Goal: Information Seeking & Learning: Learn about a topic

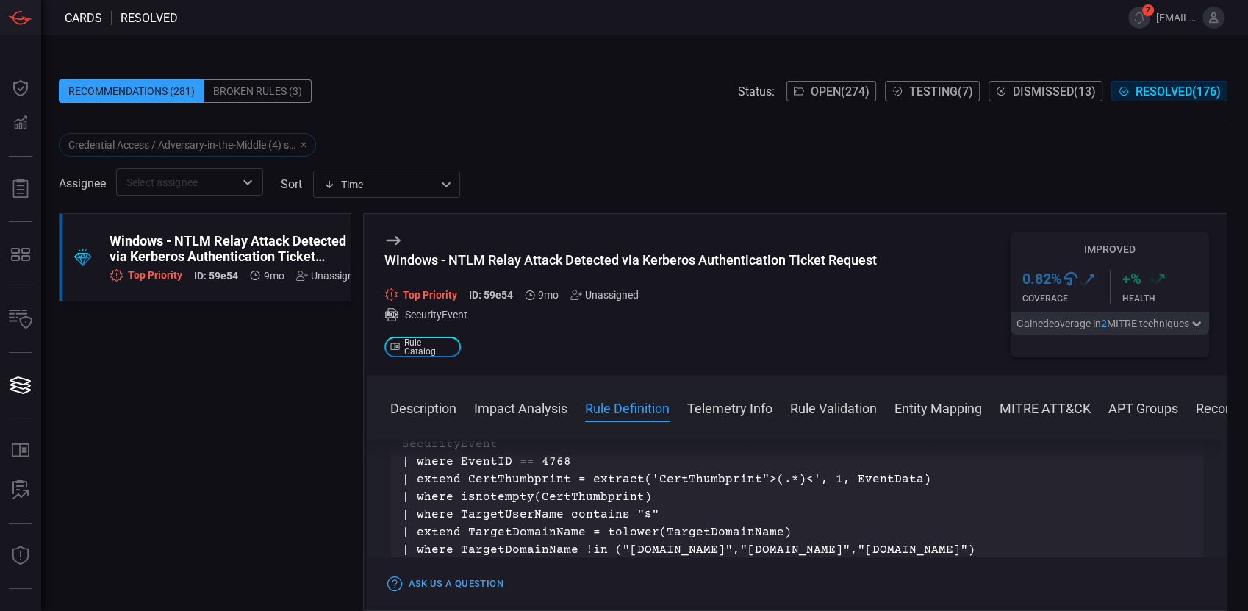
scroll to position [604, 0]
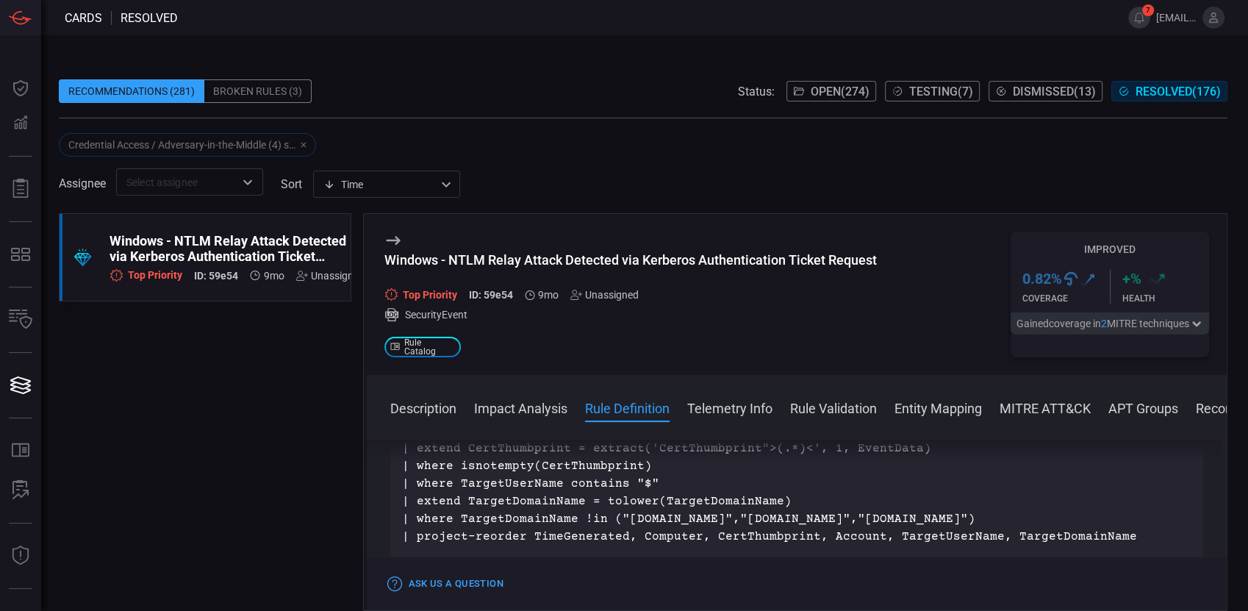
click at [425, 280] on button "Description" at bounding box center [423, 407] width 66 height 18
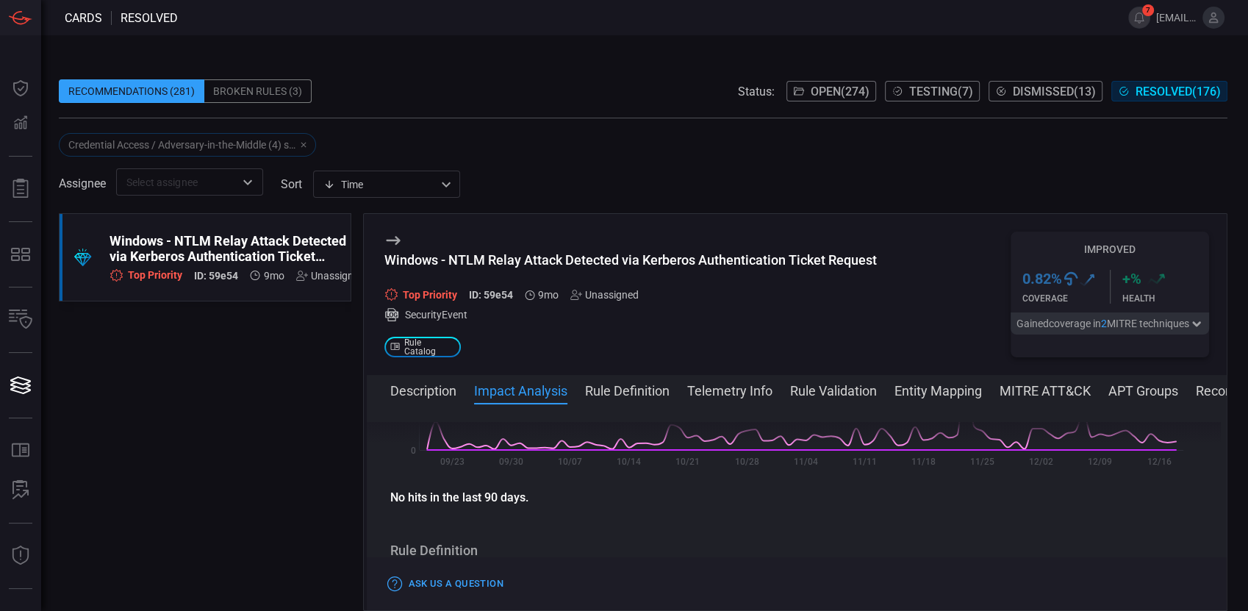
scroll to position [326, 0]
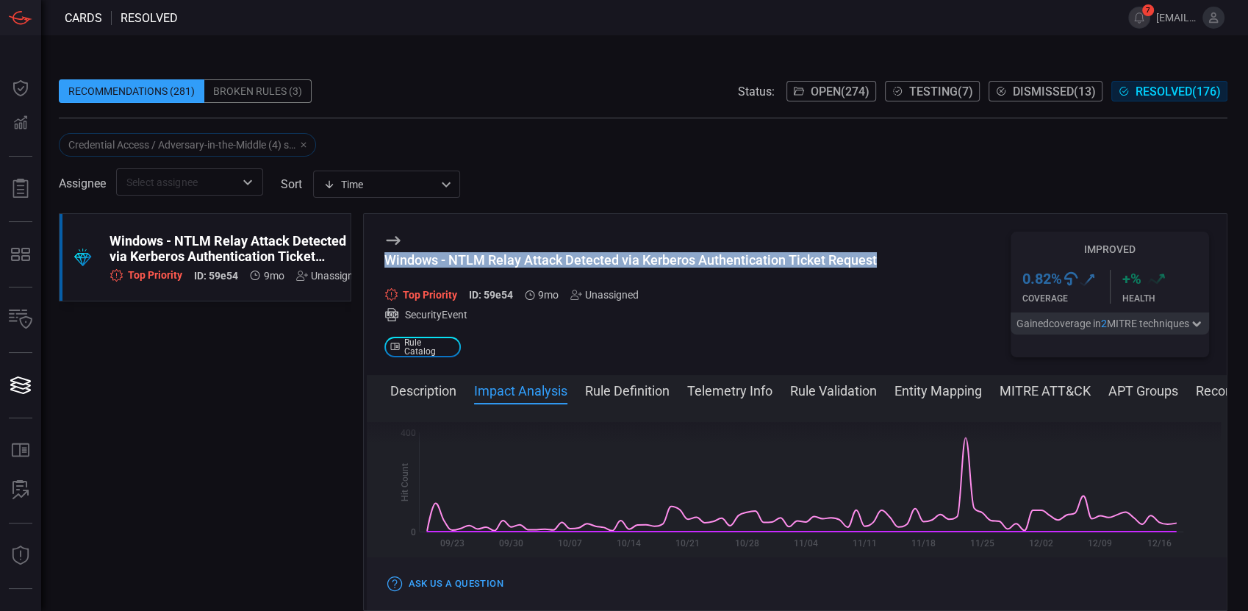
drag, startPoint x: 885, startPoint y: 257, endPoint x: 381, endPoint y: 259, distance: 503.3
click at [381, 259] on div "Windows - NTLM Relay Attack Detected via Kerberos Authentication Ticket Request…" at bounding box center [797, 294] width 860 height 161
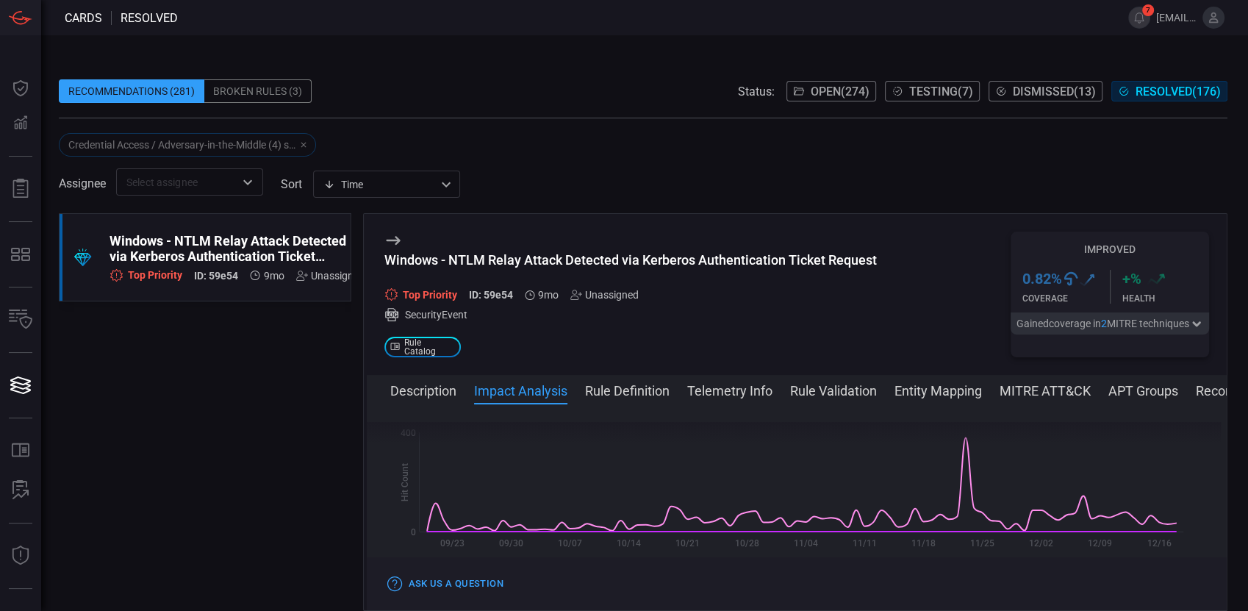
click at [187, 280] on div ".suggested_cards_icon{fill:url(#suggested_cards_icon);} Windows - NTLM Relay At…" at bounding box center [205, 412] width 292 height 398
click at [589, 84] on span "Open ( 274 )" at bounding box center [839, 91] width 59 height 14
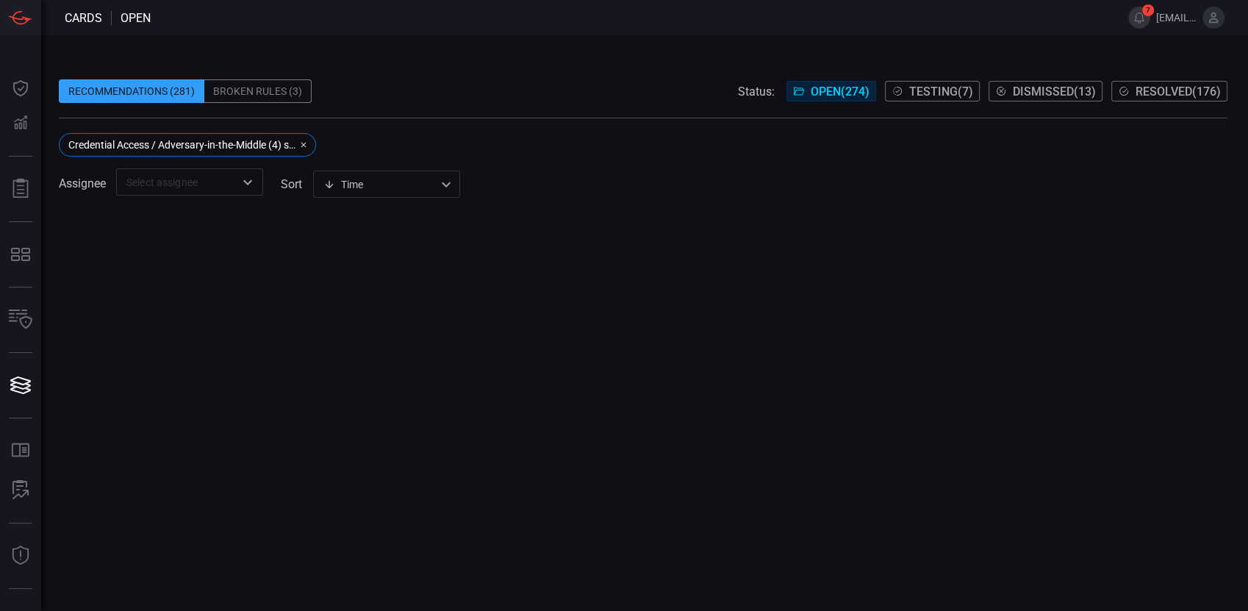
click at [303, 141] on icon "button" at bounding box center [303, 144] width 9 height 9
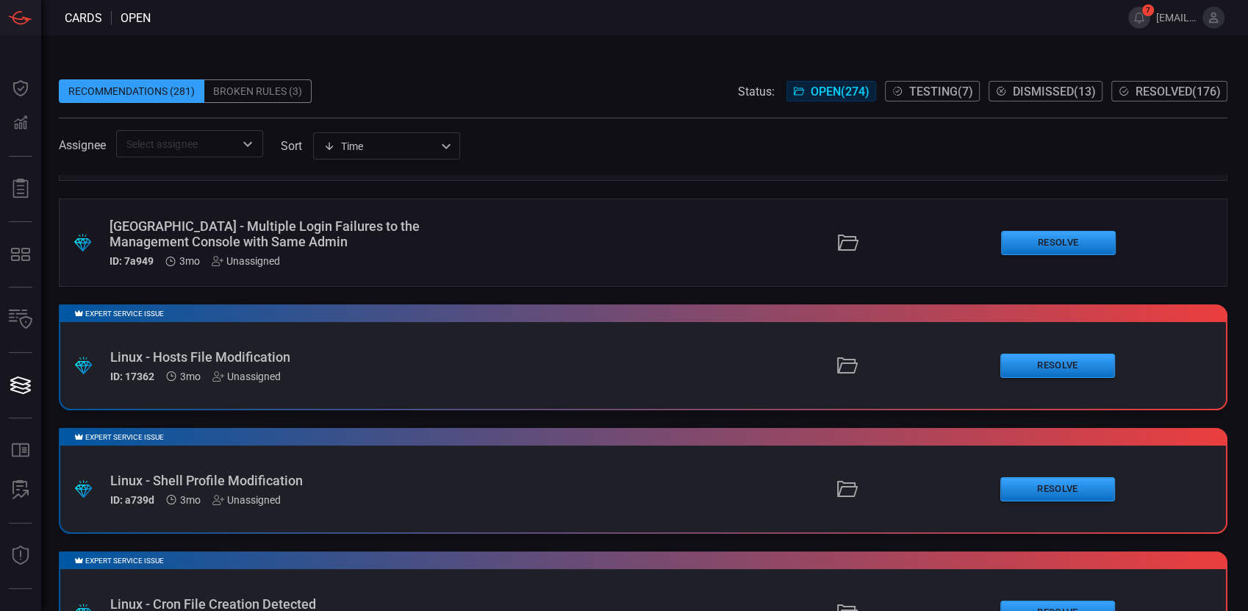
scroll to position [7674, 0]
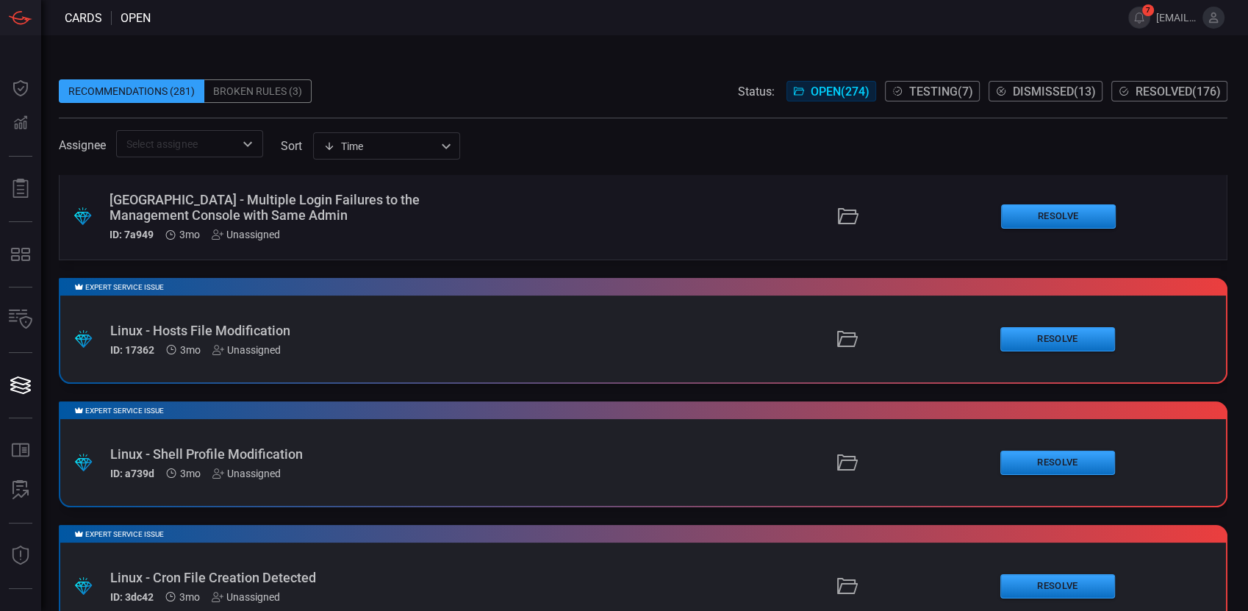
click at [457, 280] on div "Linux - Hosts File Modification" at bounding box center [297, 330] width 374 height 15
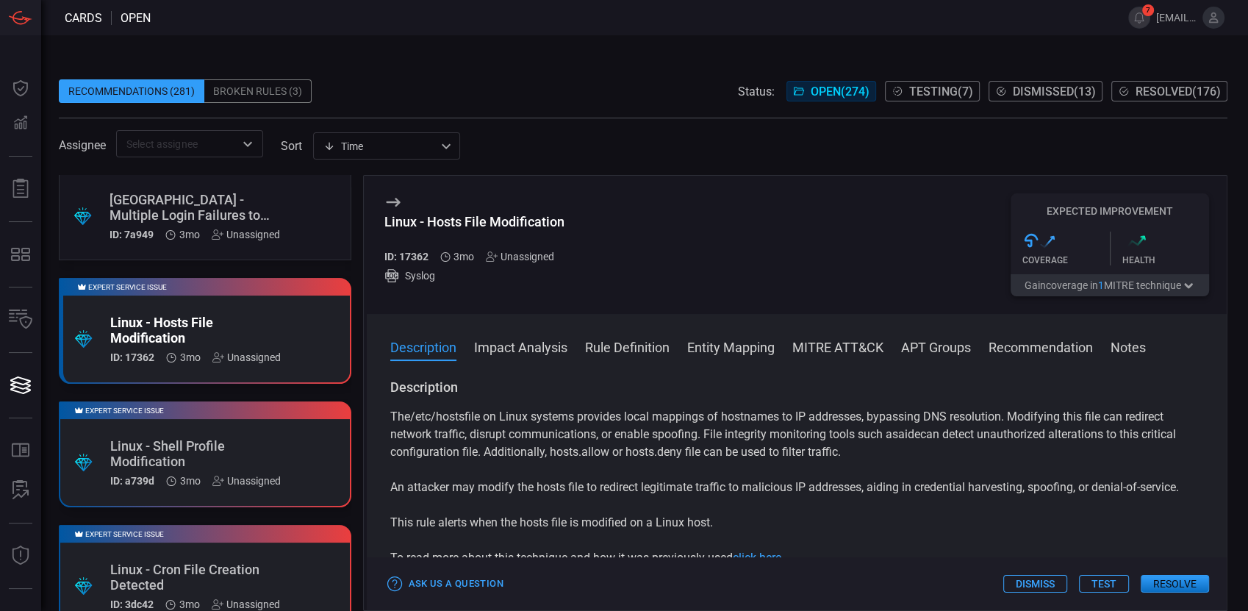
click at [536, 280] on button "Impact Analysis" at bounding box center [520, 346] width 93 height 18
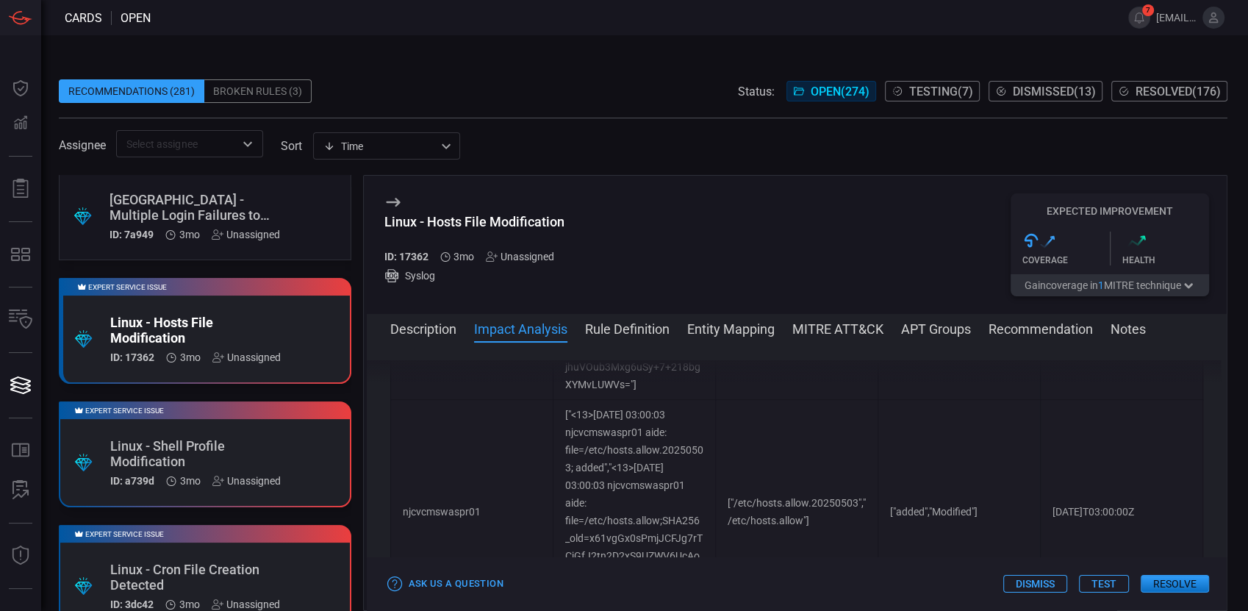
scroll to position [1434, 0]
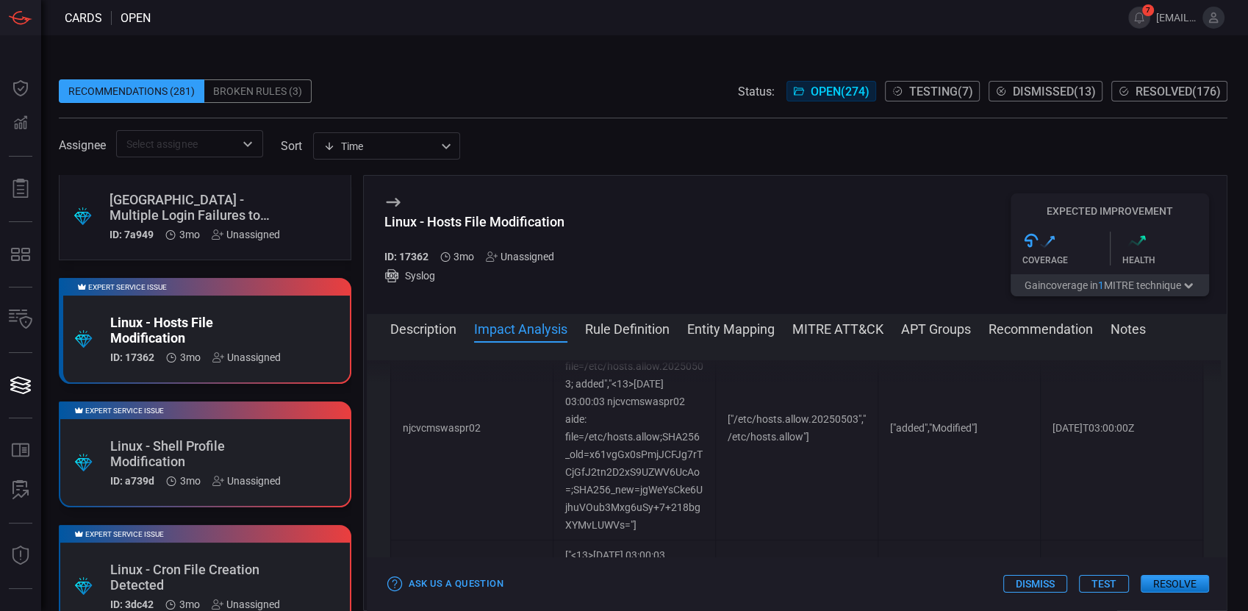
click at [589, 280] on button "Rule Definition" at bounding box center [627, 328] width 84 height 18
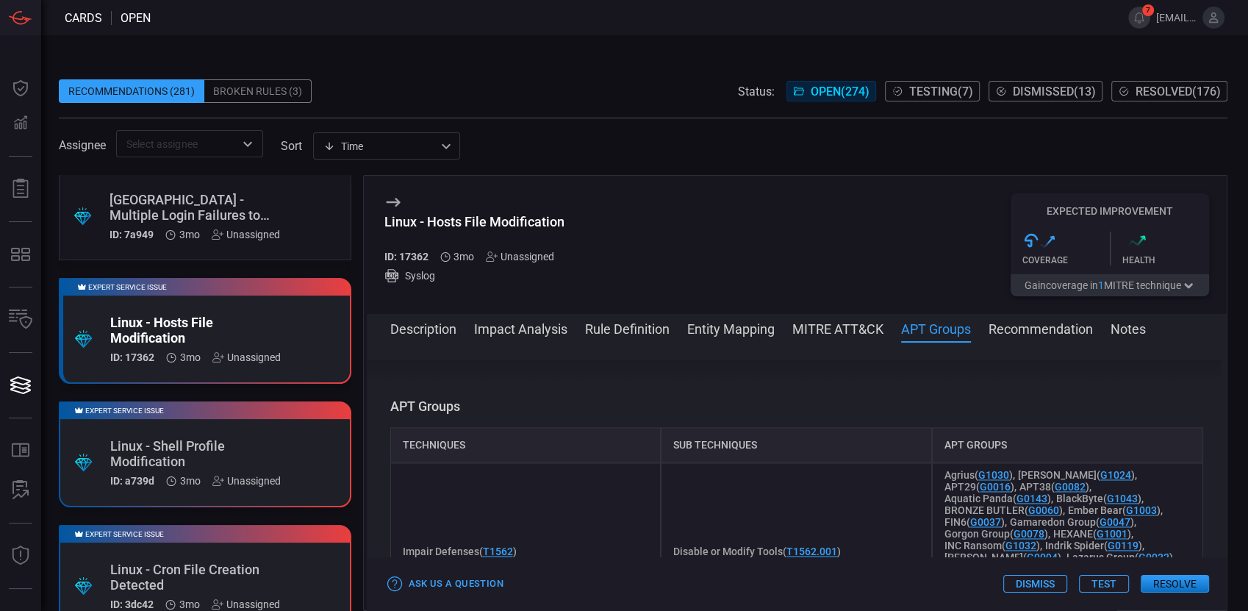
scroll to position [2428, 0]
